Goal: Ask a question

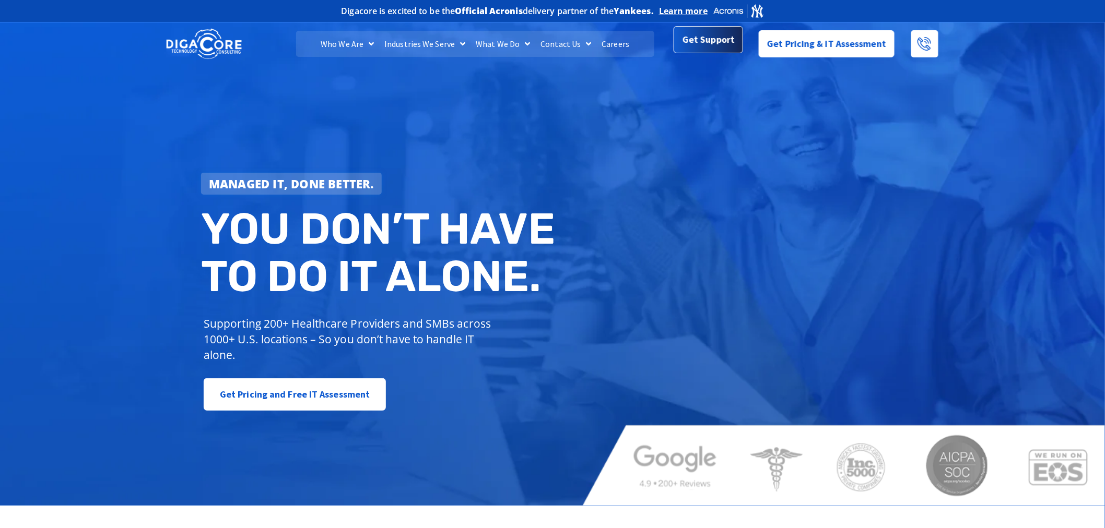
drag, startPoint x: 706, startPoint y: 40, endPoint x: 1109, endPoint y: 44, distance: 403.5
click at [706, 40] on span "Get Support" at bounding box center [708, 40] width 52 height 21
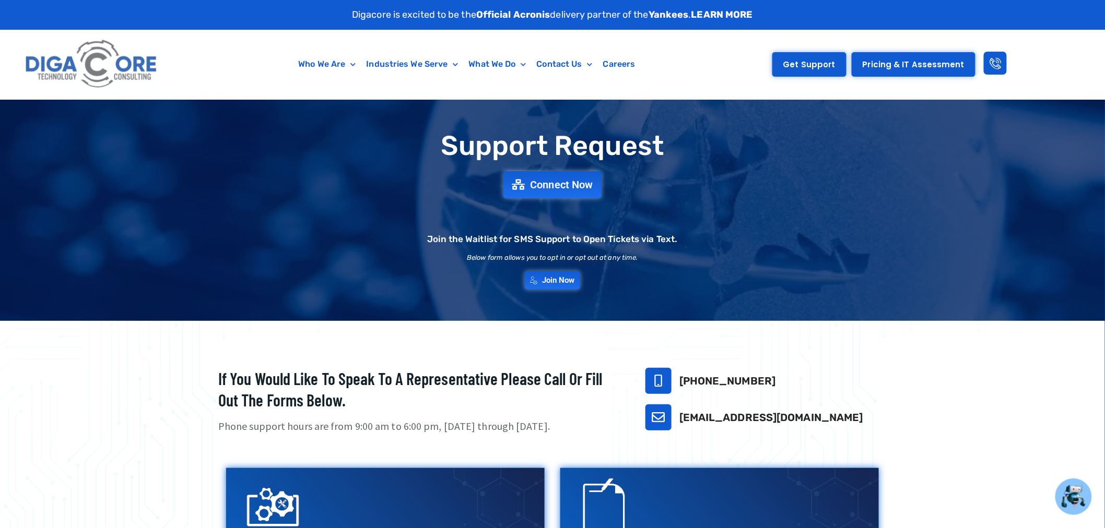
click at [805, 61] on span "Get Support" at bounding box center [809, 65] width 52 height 8
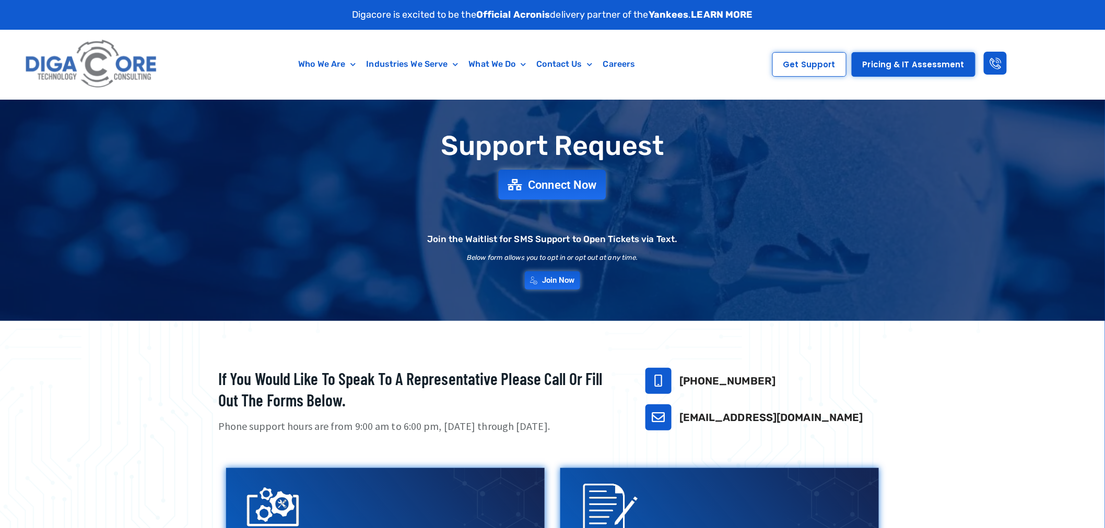
click at [544, 185] on span "Connect Now" at bounding box center [562, 184] width 69 height 11
